Goal: Task Accomplishment & Management: Use online tool/utility

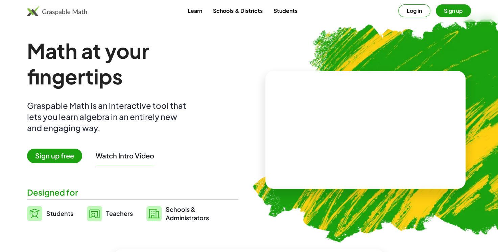
click at [421, 11] on button "Log in" at bounding box center [414, 10] width 32 height 13
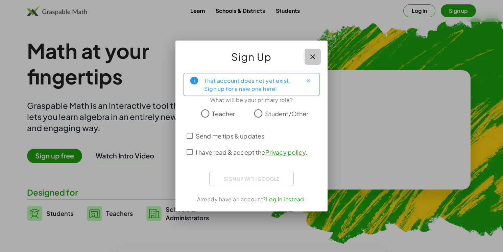
click at [312, 57] on icon "button" at bounding box center [313, 57] width 8 height 8
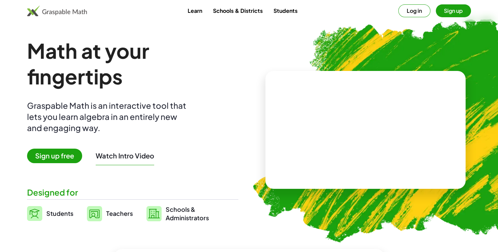
click at [450, 14] on button "Sign up" at bounding box center [453, 10] width 35 height 13
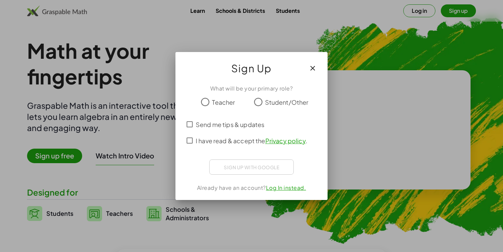
click at [314, 66] on icon "button" at bounding box center [313, 68] width 8 height 8
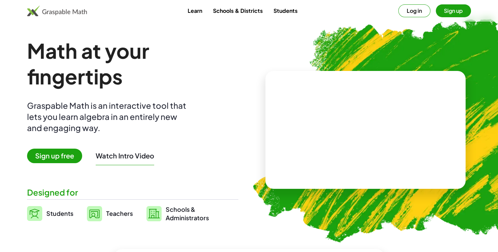
click at [420, 15] on button "Log in" at bounding box center [414, 10] width 32 height 13
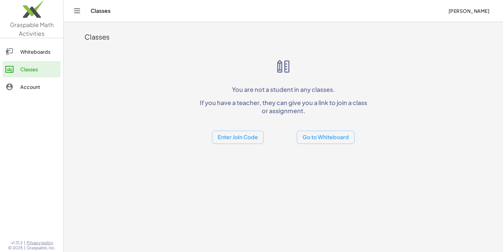
click at [26, 58] on link "Whiteboards" at bounding box center [32, 52] width 58 height 16
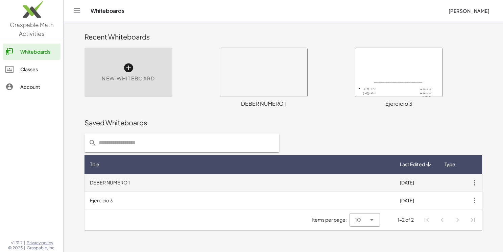
click at [118, 185] on td "DEBER NUMERO 1" at bounding box center [240, 183] width 310 height 18
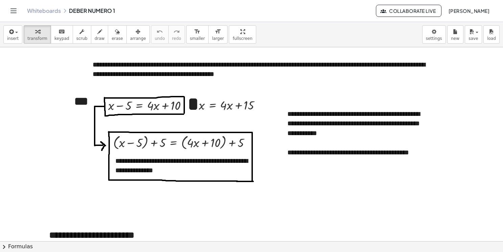
click at [19, 9] on button "Toggle navigation" at bounding box center [13, 10] width 11 height 11
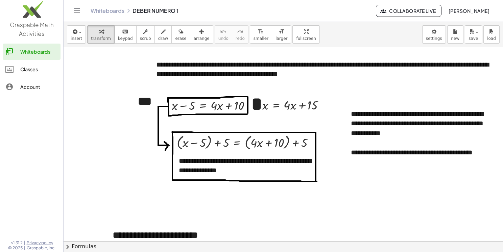
click at [32, 70] on div "Classes" at bounding box center [39, 69] width 38 height 8
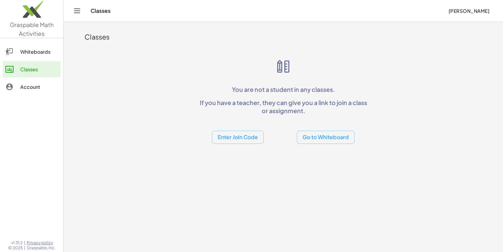
click at [38, 52] on div "Whiteboards" at bounding box center [39, 52] width 38 height 8
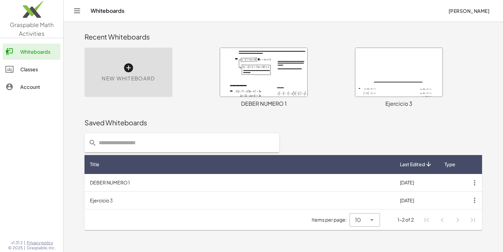
click at [399, 67] on div at bounding box center [398, 72] width 87 height 49
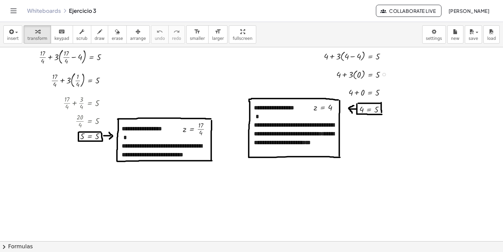
scroll to position [219, 0]
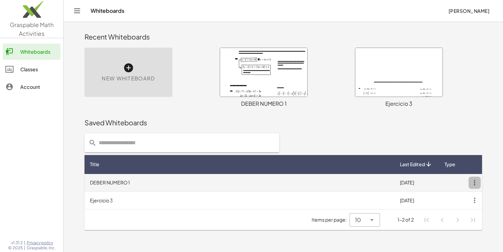
click at [476, 182] on icon "button" at bounding box center [475, 183] width 12 height 12
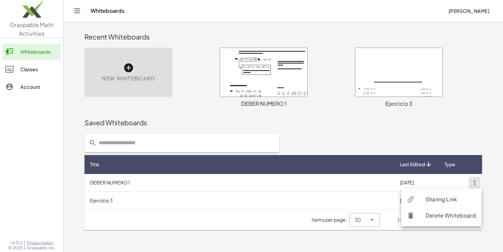
click at [437, 199] on div "Sharing Link" at bounding box center [451, 199] width 50 height 8
